Goal: Task Accomplishment & Management: Complete application form

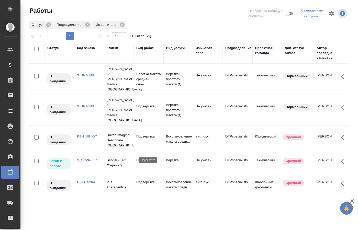
click at [144, 158] on p "Подверстка" at bounding box center [148, 160] width 25 height 5
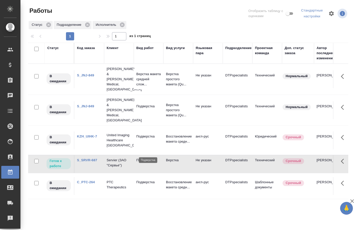
click at [144, 158] on p "Подверстка" at bounding box center [148, 160] width 25 height 5
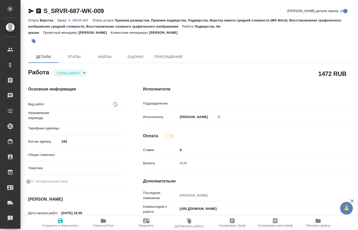
type textarea "x"
type input "readyForWork"
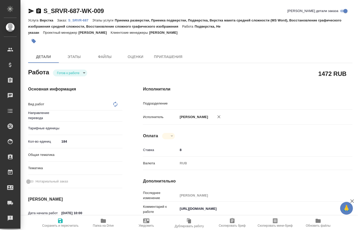
type textarea "x"
type input "5f036ec4e16dec2d6b59c8ff"
type input "184"
type input "med"
type input "614982e3093d9b491e1077bc"
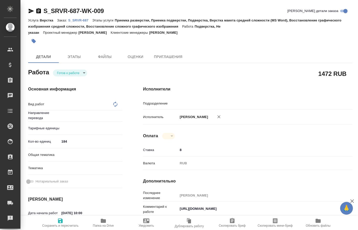
type input "[DATE] 10:00"
type input "[DATE] 16:00"
type input "[DATE] 17:00"
type input "notPayed"
type input "8"
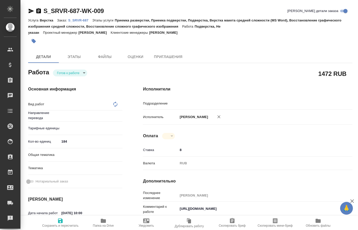
type input "RUB"
type input "[PERSON_NAME]"
type textarea "[URL][DOMAIN_NAME]"
type textarea "x"
type textarea "/Clients/Servier/Orders/S_SRVR-687/DTP/S_SRVR-687-WK-009"
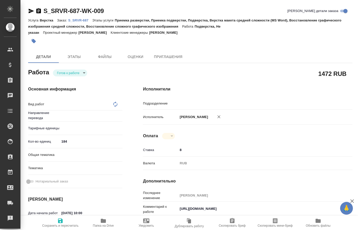
type textarea "x"
type input "S_SRVR-687"
type input "РО- 25-3491"
type input "Верстка"
type input "Приемка разверстки, Приемка подверстки, Подверстка, Верстка макета средней слож…"
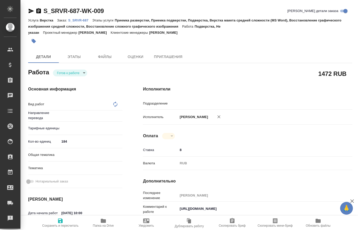
type input "[PERSON_NAME]"
type input "/Clients/Servier/Orders/S_SRVR-687"
type textarea "x"
type textarea "англ-рус"
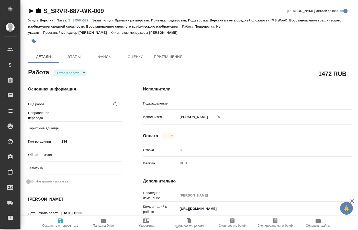
type textarea "x"
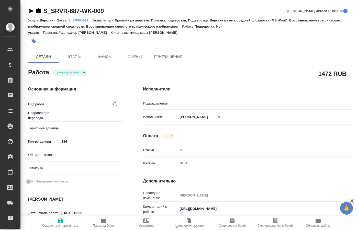
type textarea "x"
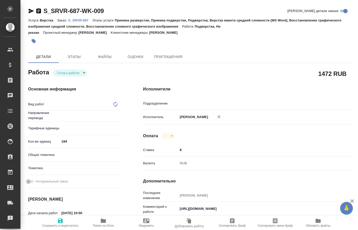
type textarea "x"
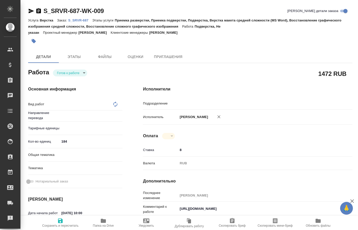
type textarea "x"
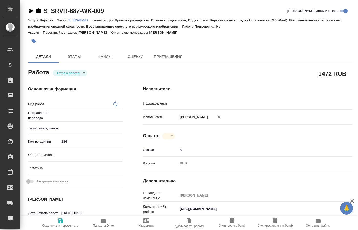
type textarea "x"
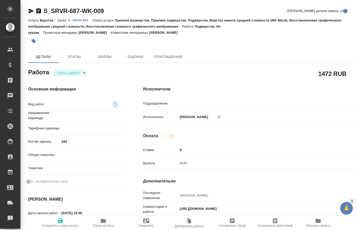
type textarea "x"
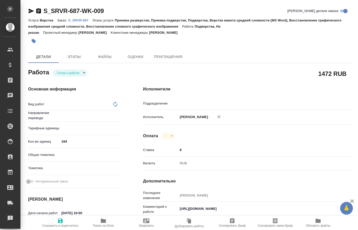
type textarea "x"
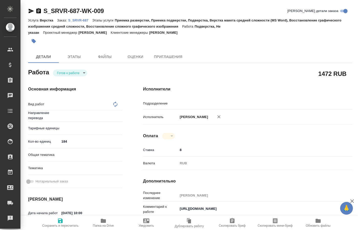
type textarea "x"
type input "Не указан"
type textarea "Подверстка"
type textarea "x"
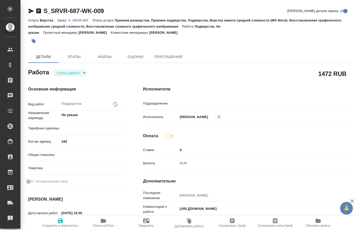
type textarea "x"
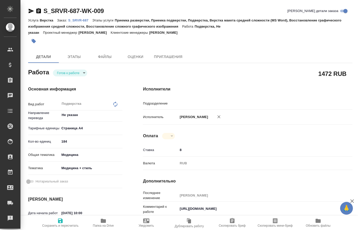
type input "DTPspecialists"
